Goal: Transaction & Acquisition: Purchase product/service

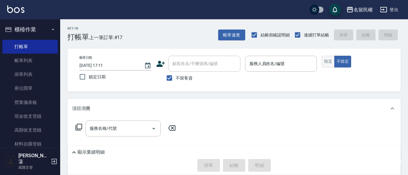
click at [333, 63] on button "指定" at bounding box center [328, 62] width 13 height 12
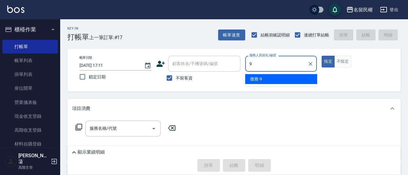
type input "微雅-9"
type button "true"
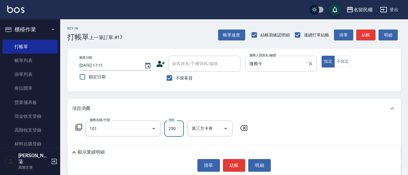
type input "不指定洗髮(101)"
type input "300"
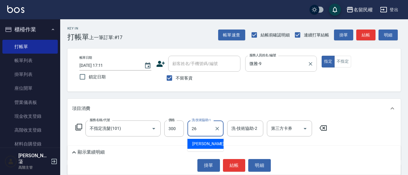
type input "沅莘-26"
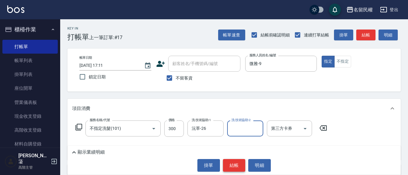
click at [239, 167] on button "結帳" at bounding box center [234, 165] width 23 height 13
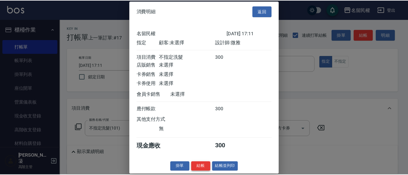
scroll to position [8, 0]
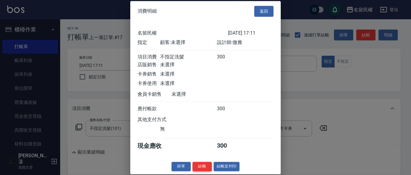
click at [196, 168] on button "結帳" at bounding box center [202, 166] width 19 height 9
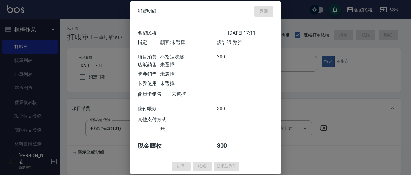
type input "[DATE] 17:50"
